Goal: Check status: Check status

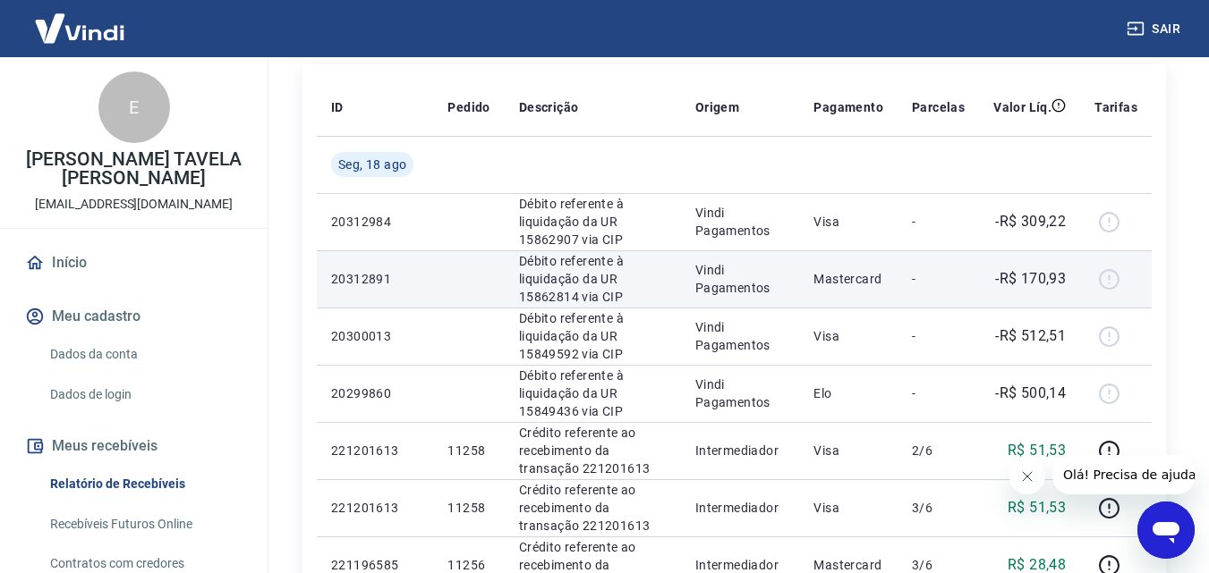
scroll to position [268, 0]
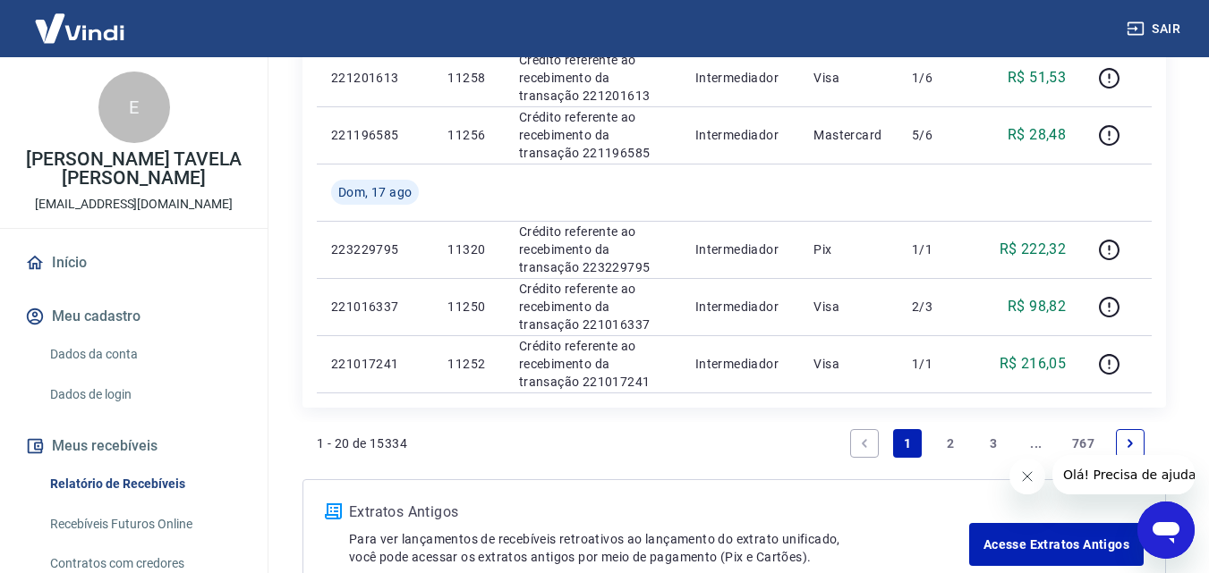
scroll to position [1252, 0]
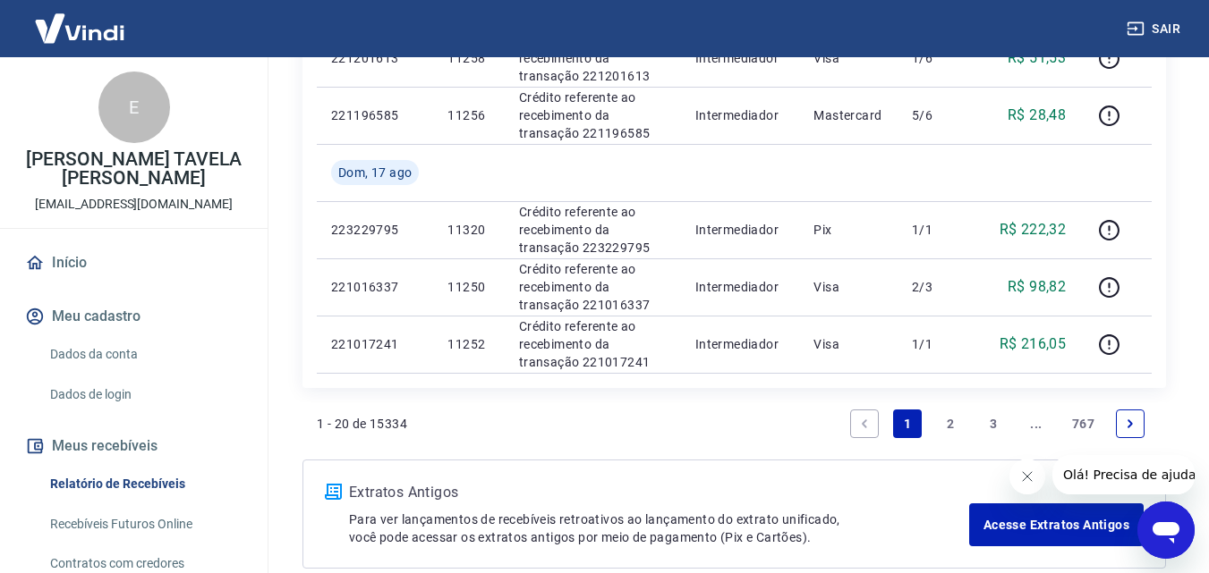
click at [951, 421] on link "2" at bounding box center [950, 424] width 29 height 29
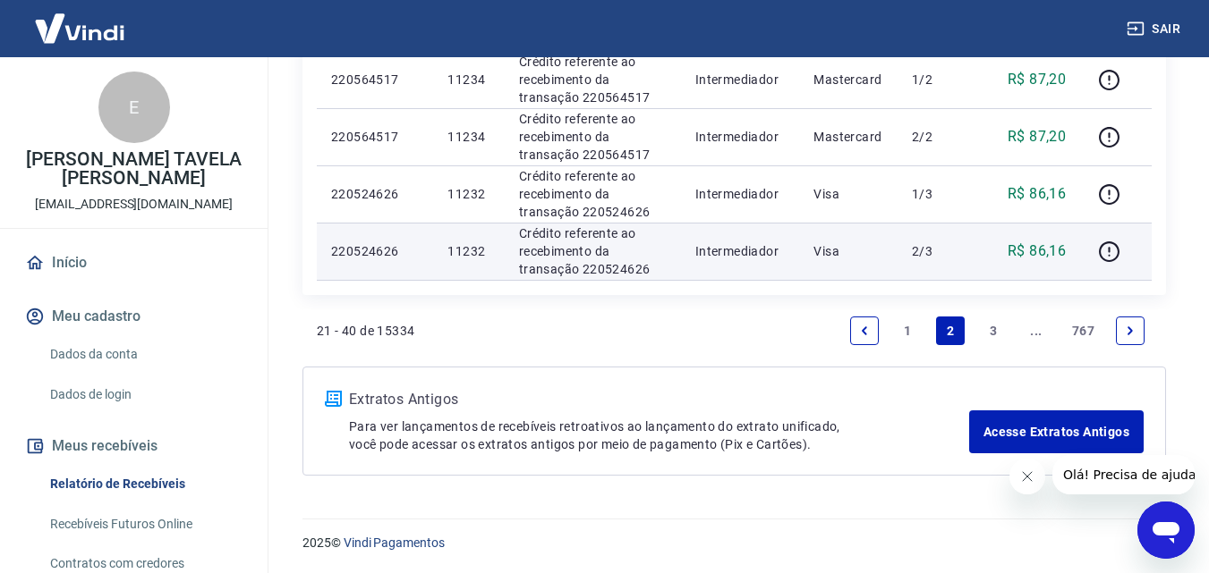
scroll to position [1461, 0]
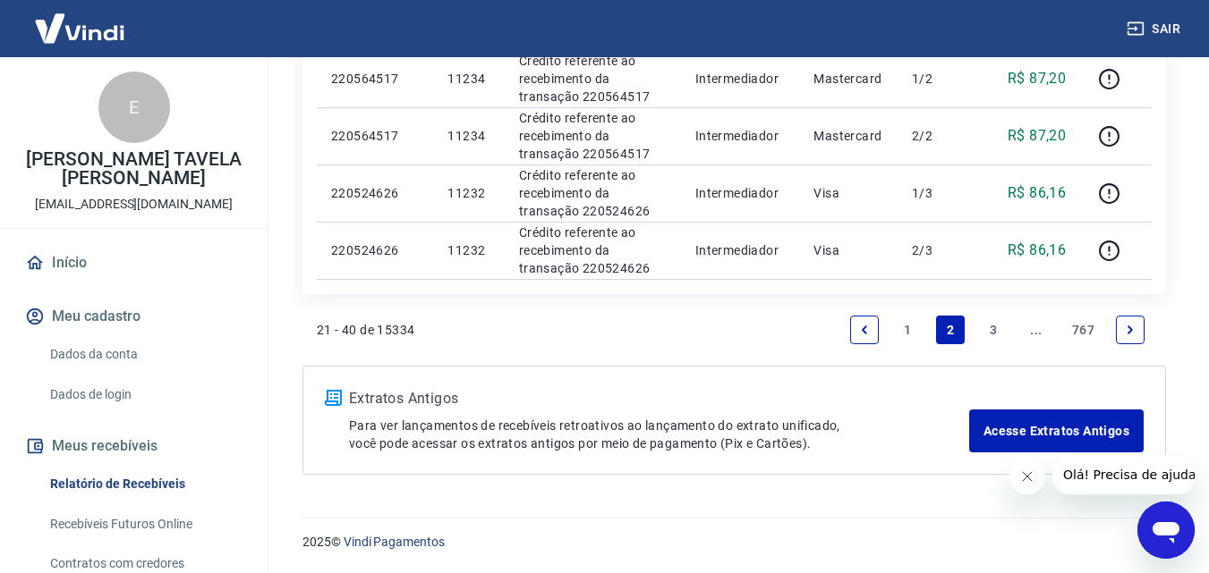
click at [896, 321] on link "1" at bounding box center [907, 330] width 29 height 29
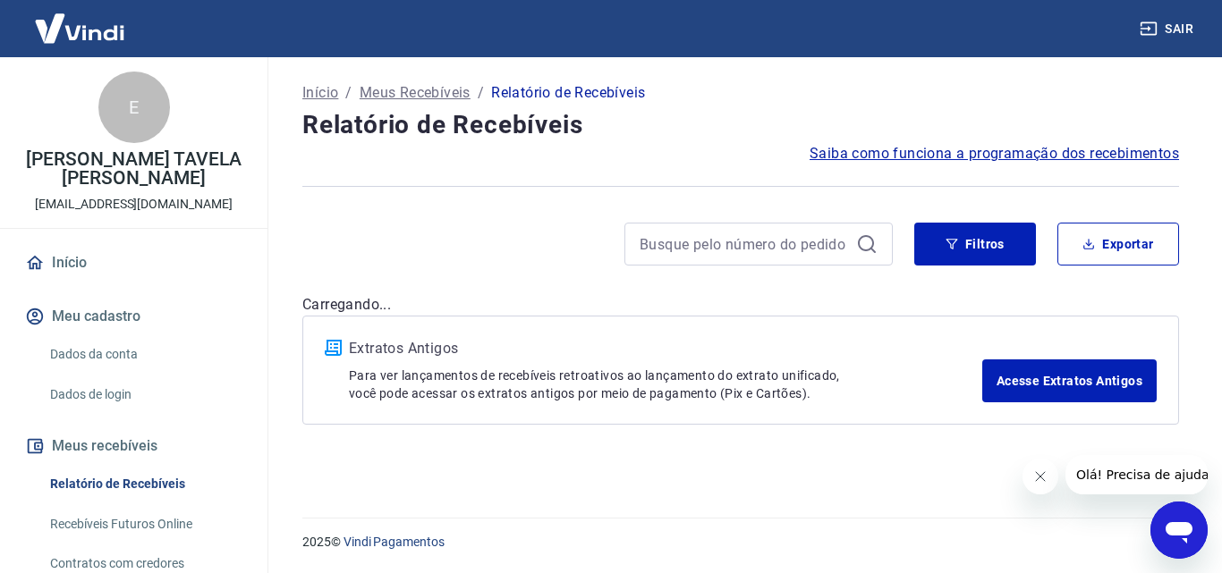
click at [906, 328] on div "Extratos Antigos Para ver lançamentos de recebíveis retroativos ao lançamento d…" at bounding box center [740, 370] width 877 height 109
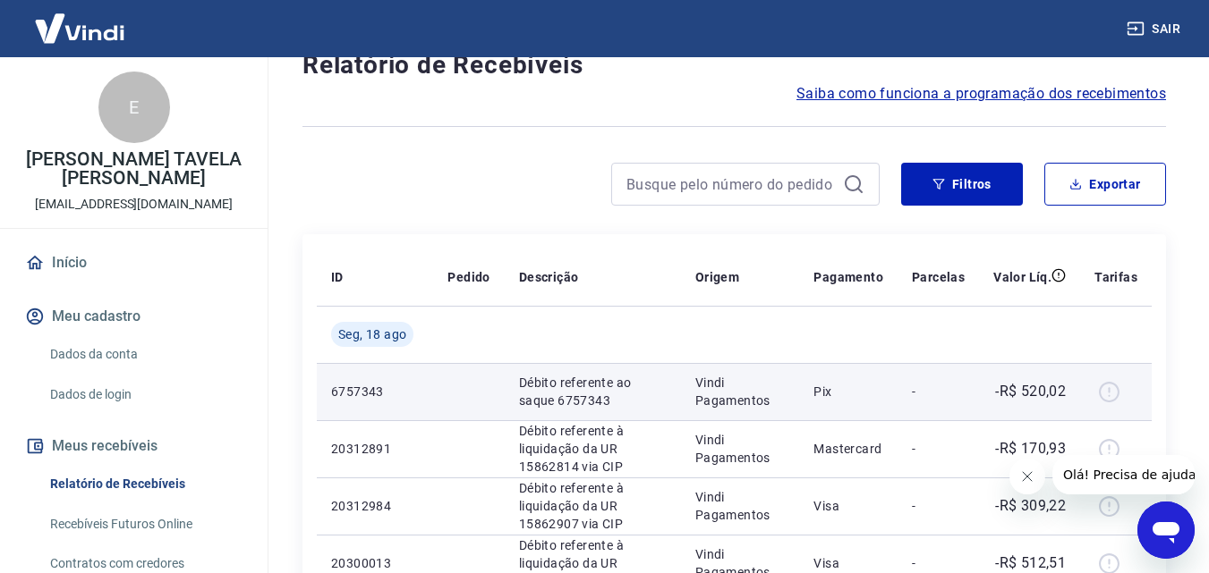
scroll to position [179, 0]
